Goal: Task Accomplishment & Management: Manage account settings

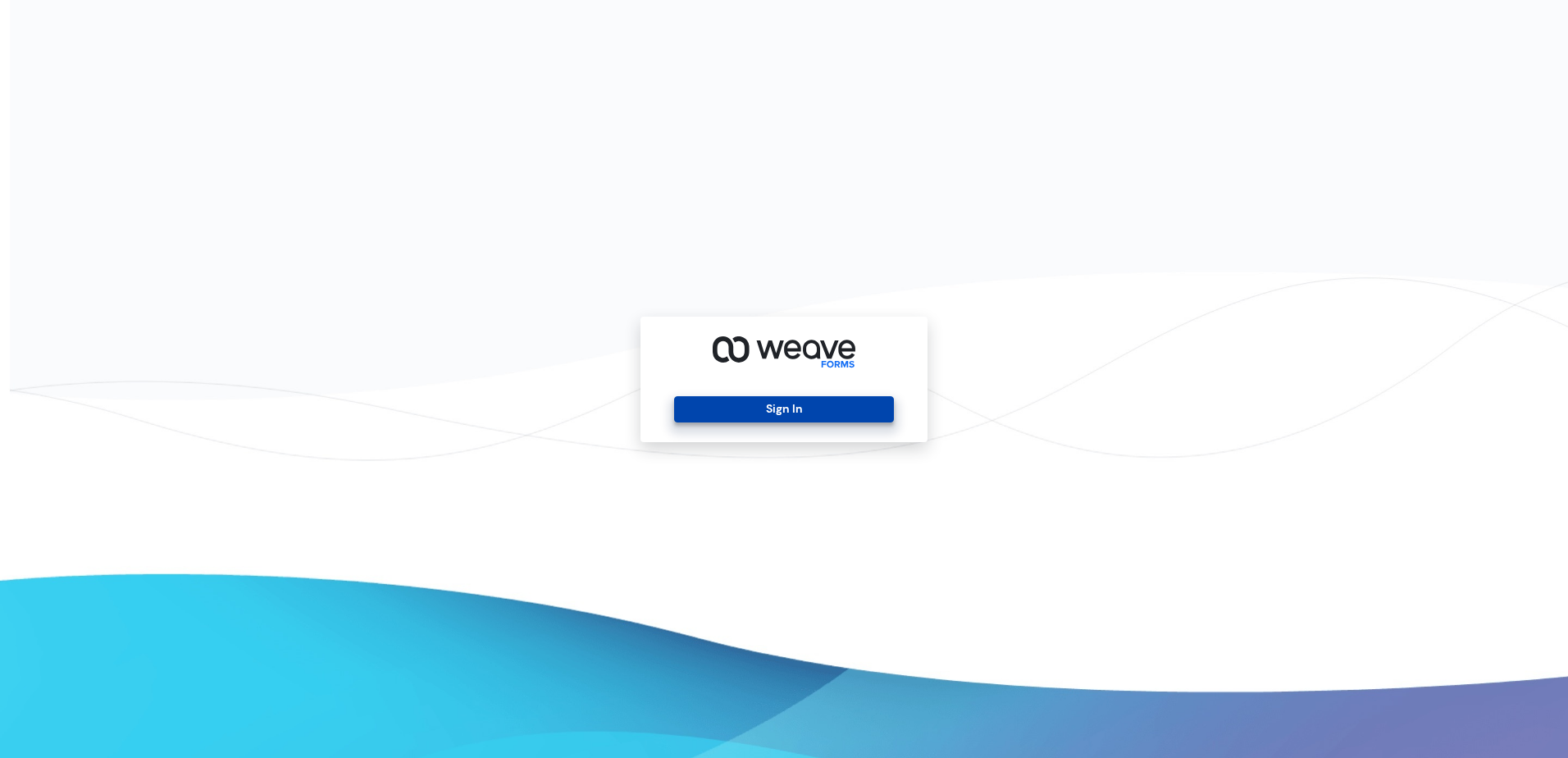
drag, startPoint x: 797, startPoint y: 418, endPoint x: 788, endPoint y: 418, distance: 9.0
click at [797, 418] on button "Sign In" at bounding box center [783, 410] width 219 height 26
